Goal: Task Accomplishment & Management: Manage account settings

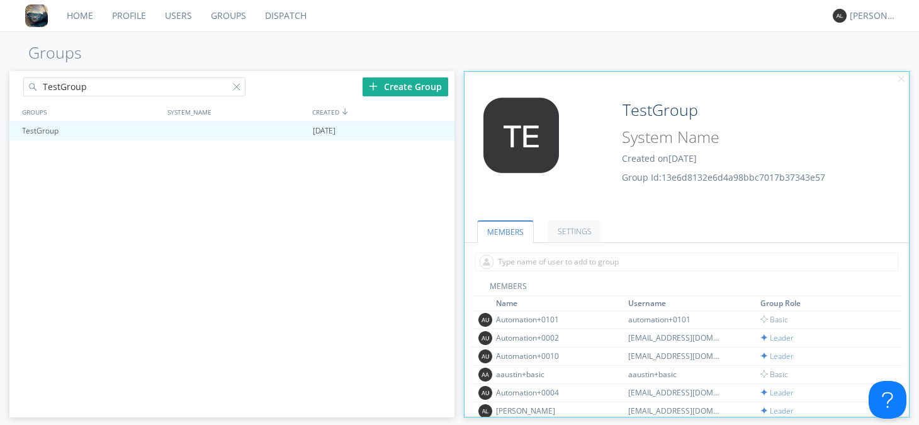
click at [172, 10] on link "Users" at bounding box center [178, 15] width 46 height 31
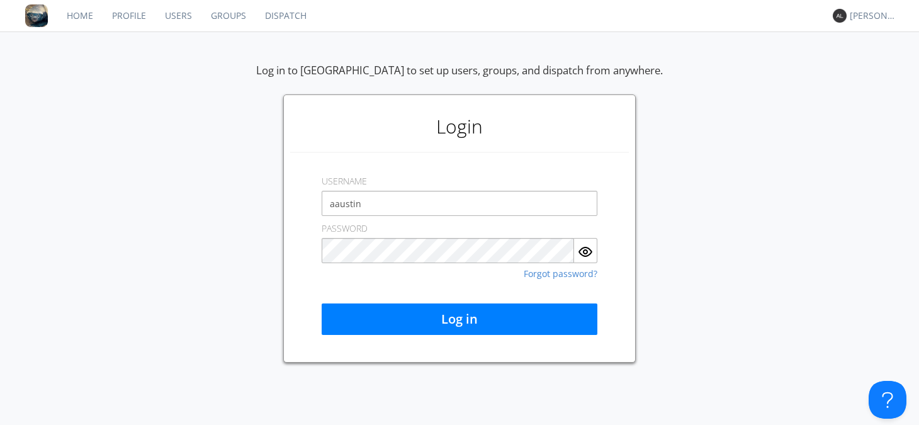
type input "[EMAIL_ADDRESS][DOMAIN_NAME]"
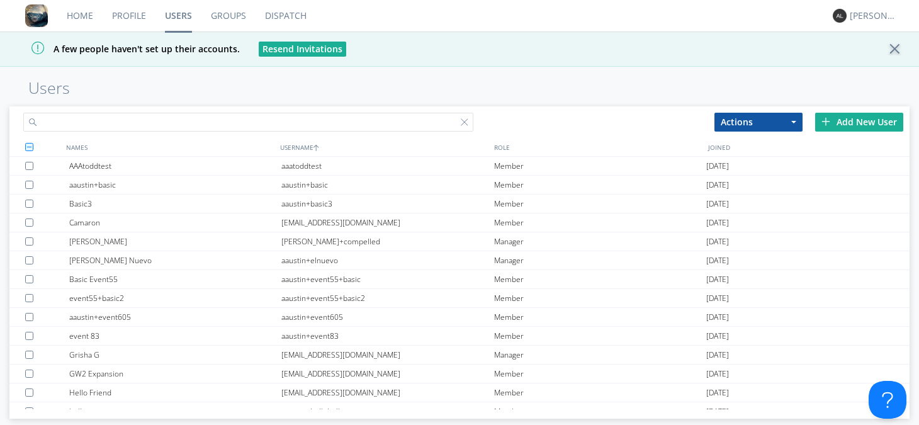
click at [187, 126] on input "text" at bounding box center [248, 122] width 450 height 19
type input "span"
click at [198, 118] on input "span" at bounding box center [248, 122] width 450 height 19
drag, startPoint x: 113, startPoint y: 118, endPoint x: 11, endPoint y: 120, distance: 102.0
click at [11, 120] on div "span" at bounding box center [234, 119] width 450 height 27
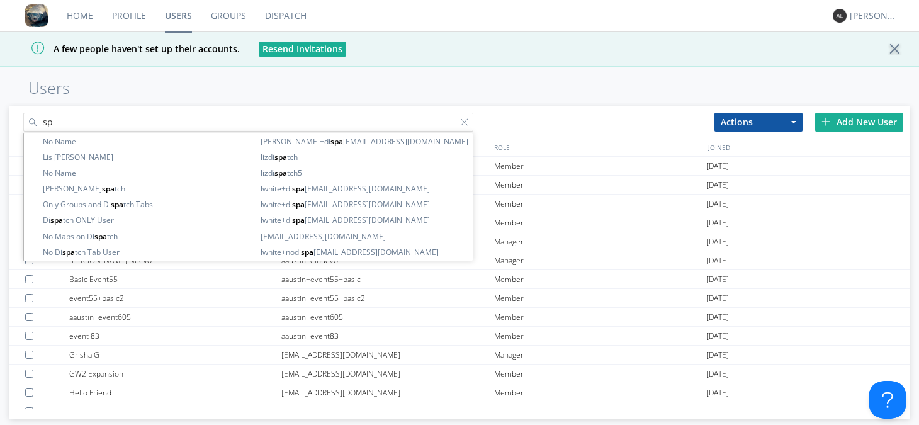
type input "s"
